Goal: Task Accomplishment & Management: Use online tool/utility

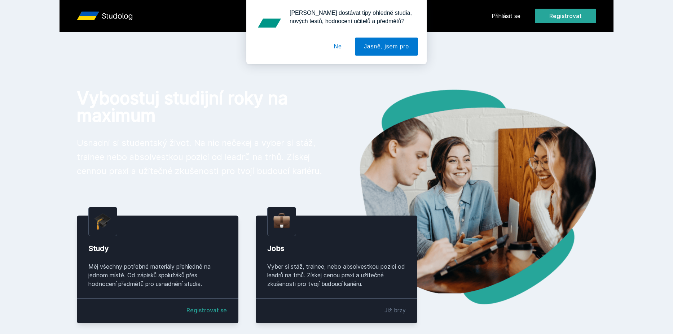
click at [512, 20] on div "[PERSON_NAME] dostávat tipy ohledně studia, nových testů, hodnocení učitelů a p…" at bounding box center [336, 32] width 673 height 64
click at [509, 17] on div "[PERSON_NAME] dostávat tipy ohledně studia, nových testů, hodnocení učitelů a p…" at bounding box center [336, 32] width 673 height 64
click at [331, 53] on button "Ne" at bounding box center [338, 47] width 26 height 18
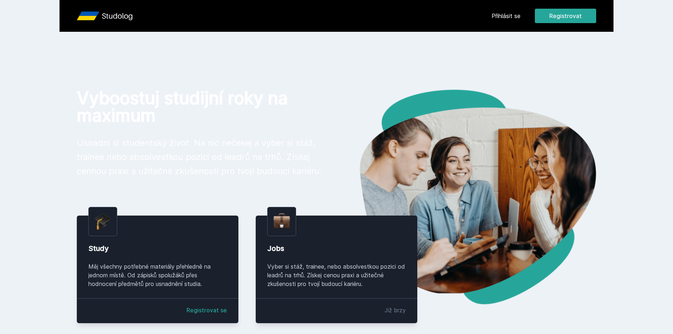
click at [509, 17] on link "Přihlásit se" at bounding box center [506, 16] width 29 height 9
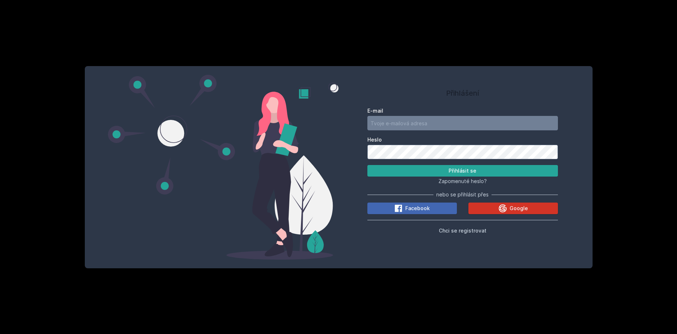
click at [483, 205] on button "Google" at bounding box center [512, 208] width 89 height 12
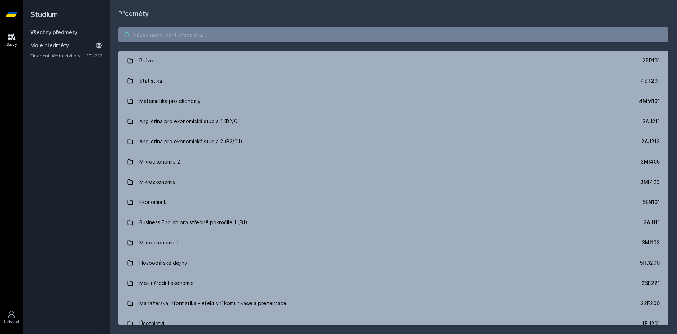
click at [199, 35] on input "search" at bounding box center [393, 34] width 550 height 14
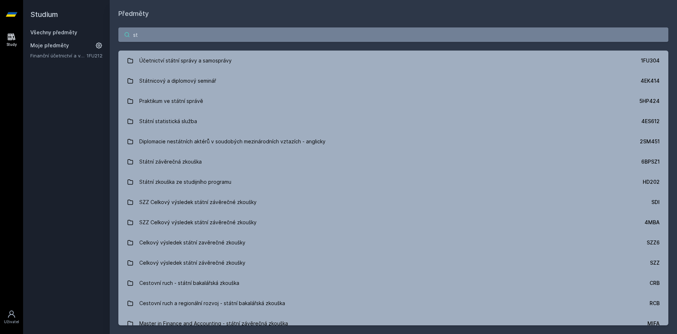
type input "s"
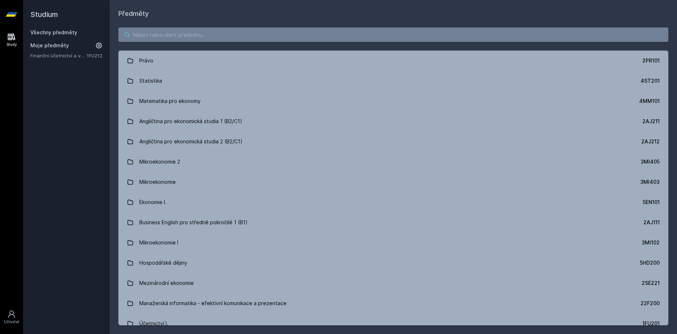
paste input "možná ještě předělat ty sekundární citace na normální během next týdne, agrawal…"
type input "možná ještě předělat ty sekundární citace na normální během next týdne, agrawal…"
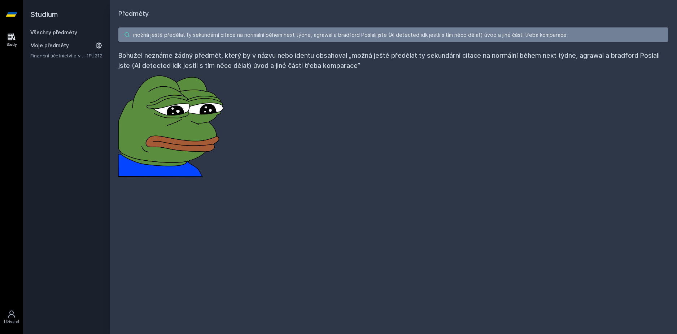
drag, startPoint x: 562, startPoint y: 39, endPoint x: -16, endPoint y: 9, distance: 579.1
click at [0, 9] on html "Study Uživatel Studium Všechny předměty Moje předměty Finanční účetnictví a výk…" at bounding box center [338, 167] width 677 height 334
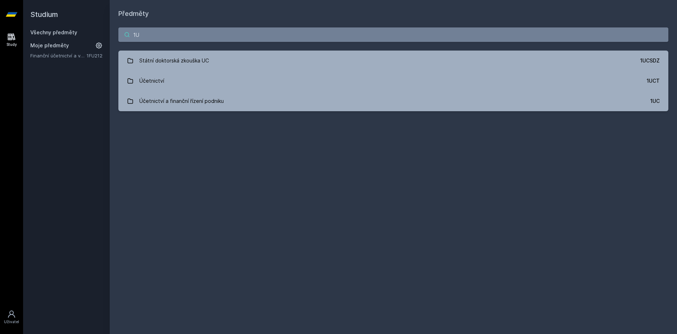
type input "1"
